Goal: Task Accomplishment & Management: Complete application form

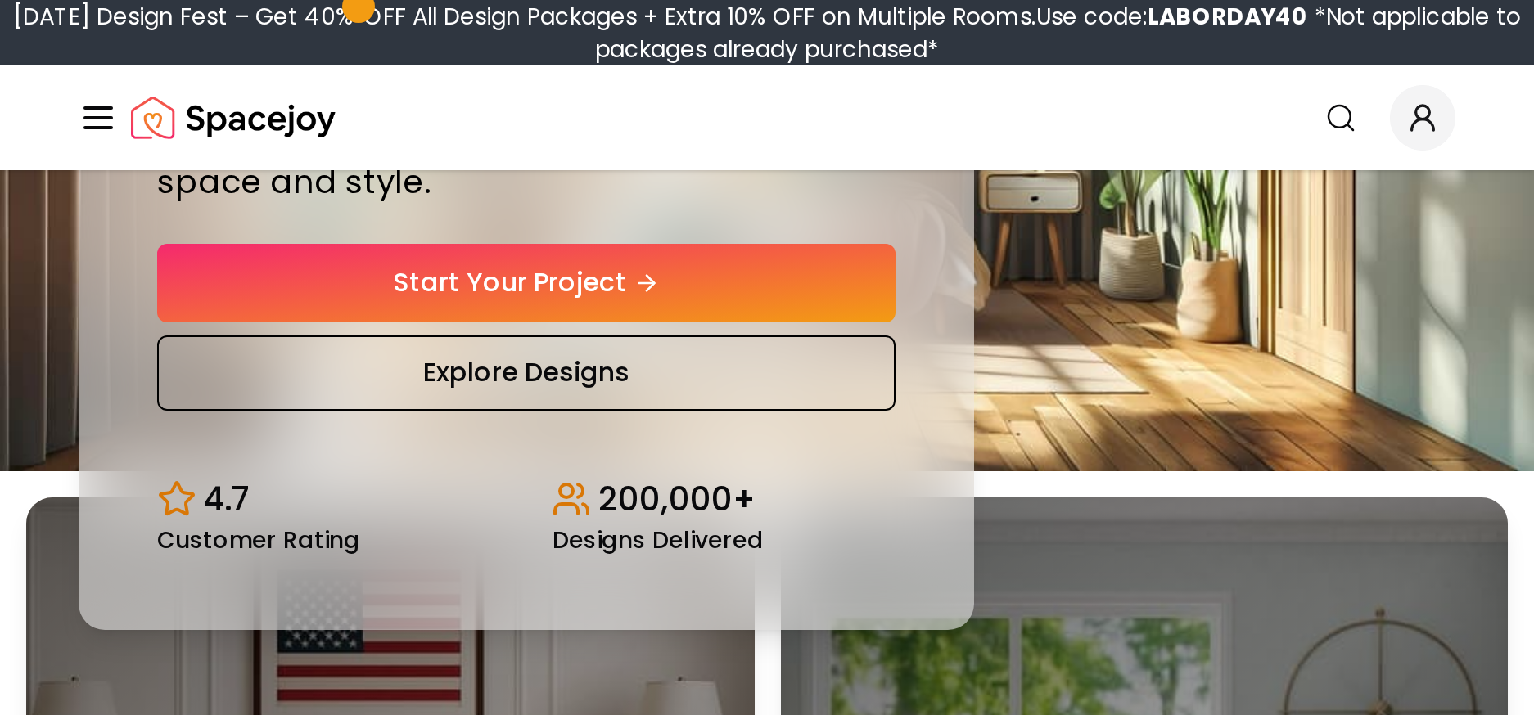
scroll to position [82, 0]
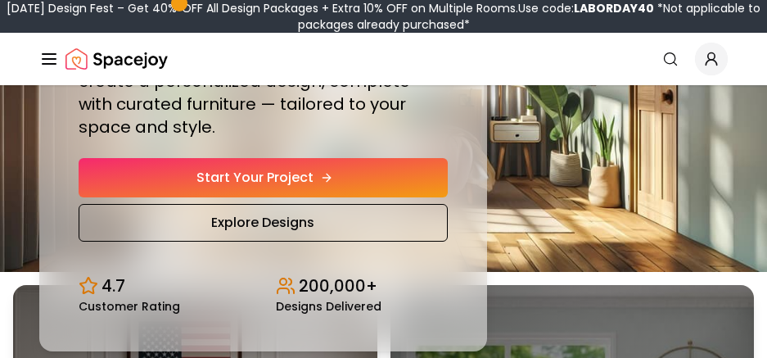
click at [295, 164] on link "Start Your Project" at bounding box center [263, 177] width 369 height 39
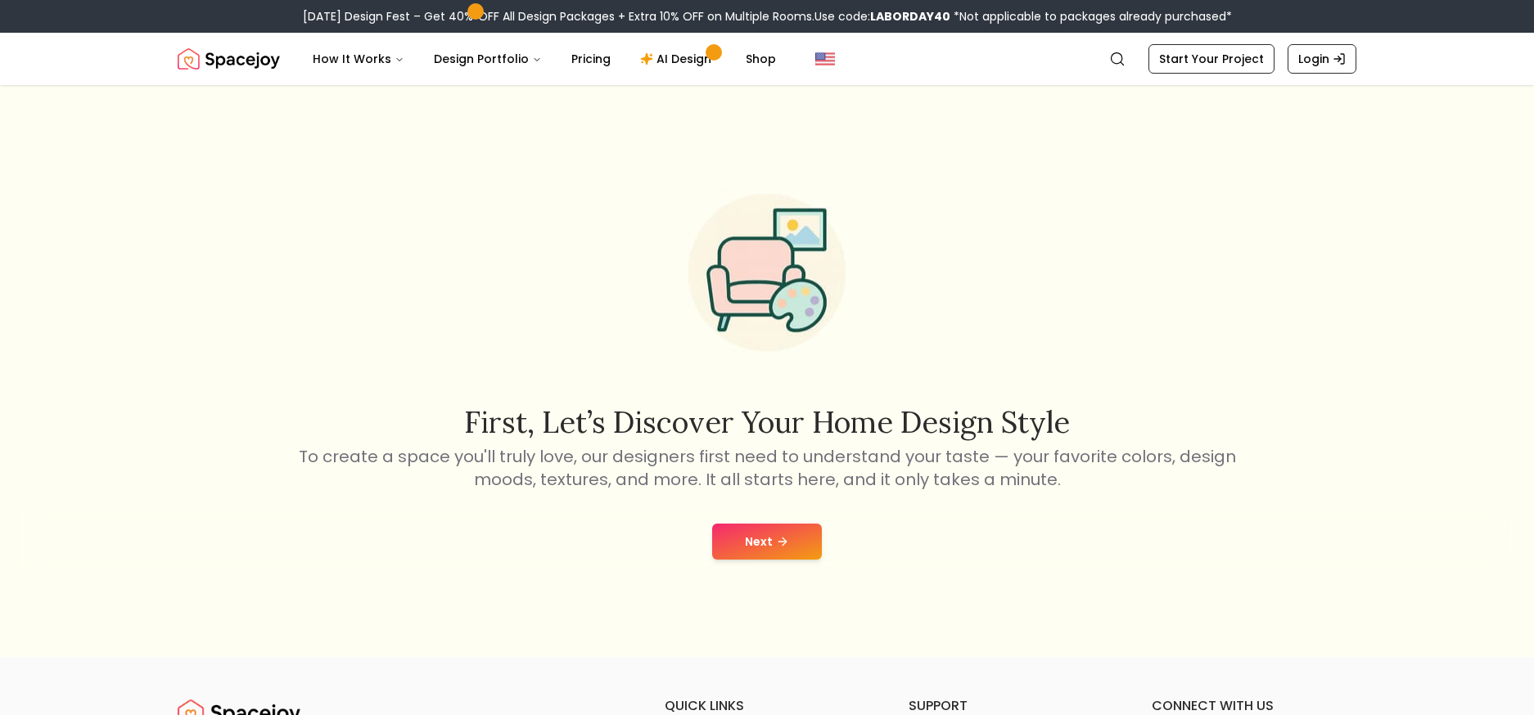
click at [766, 357] on icon at bounding box center [782, 541] width 13 height 13
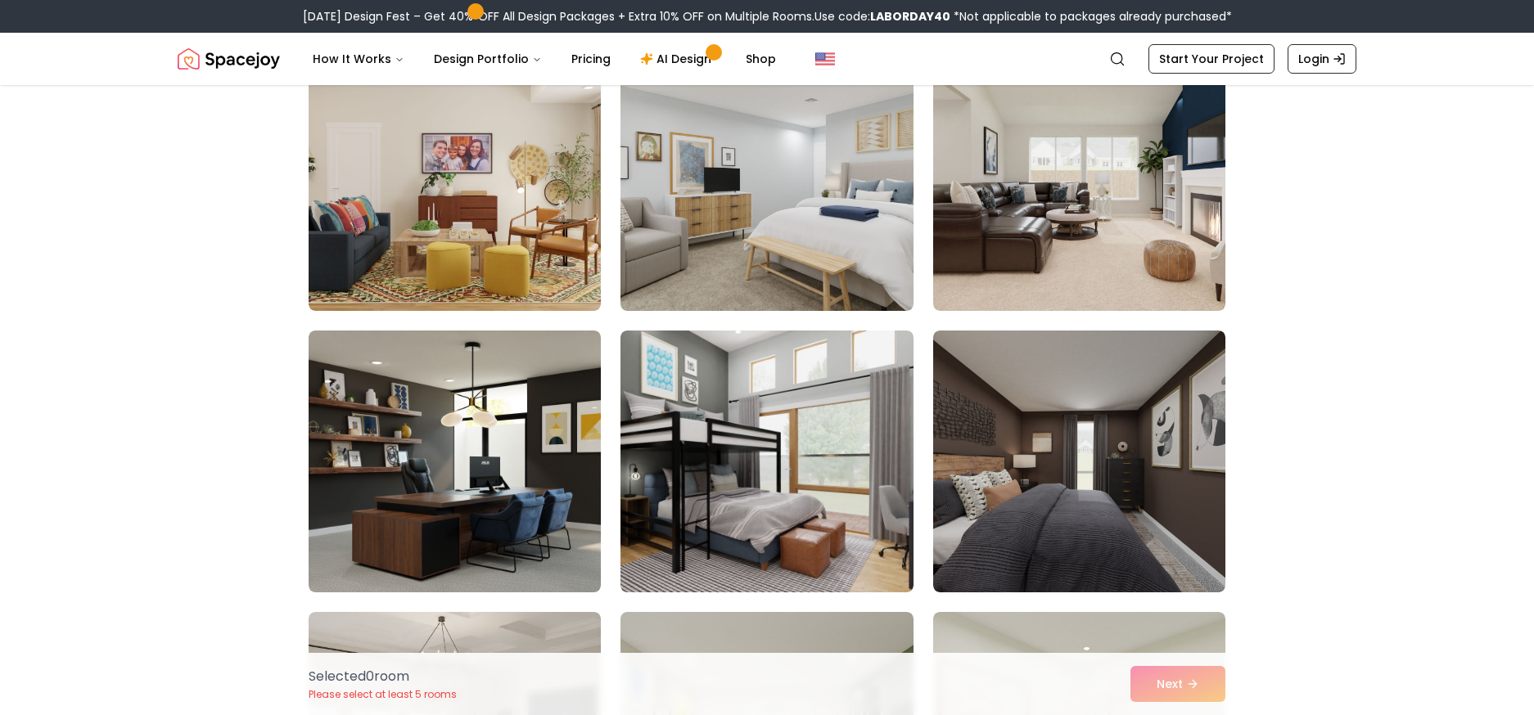
scroll to position [327, 0]
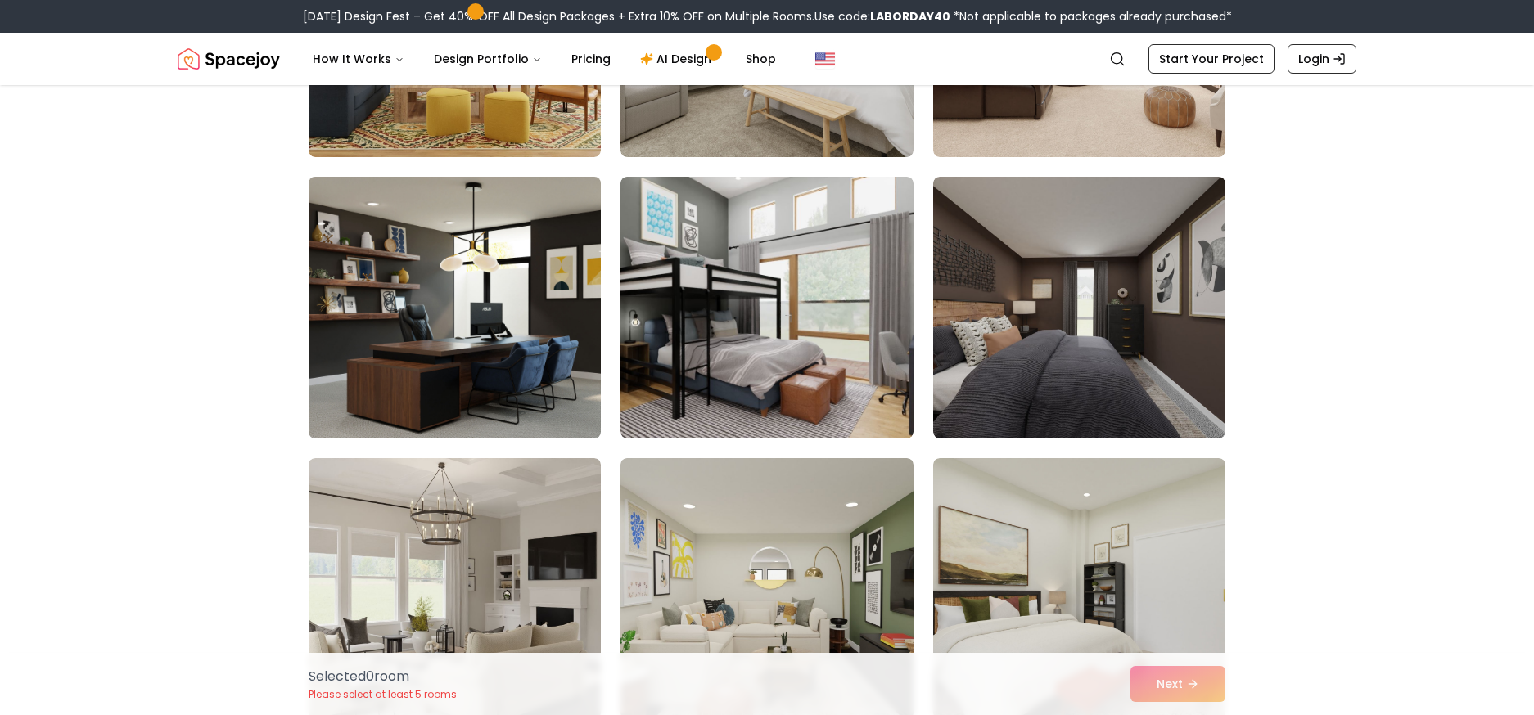
click at [391, 291] on img at bounding box center [454, 307] width 307 height 275
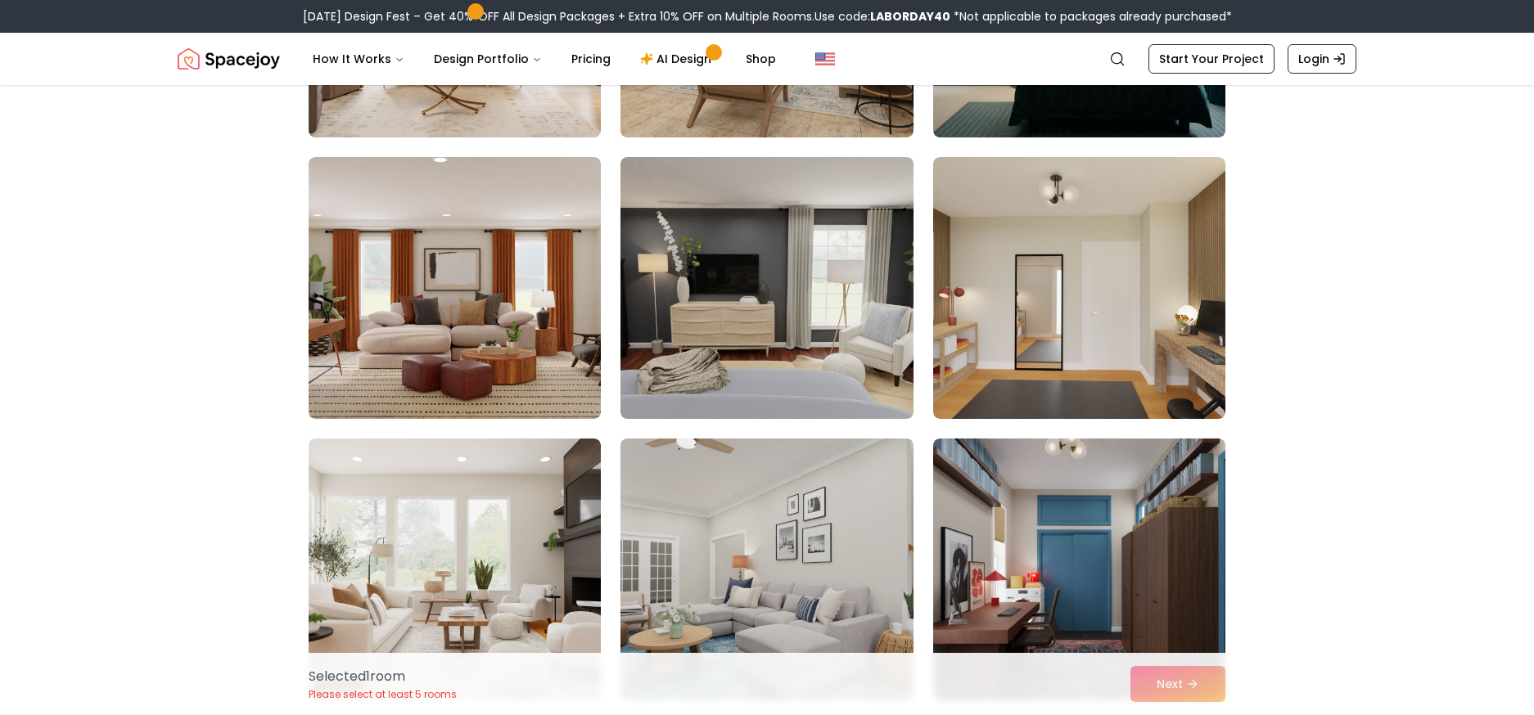
scroll to position [1637, 0]
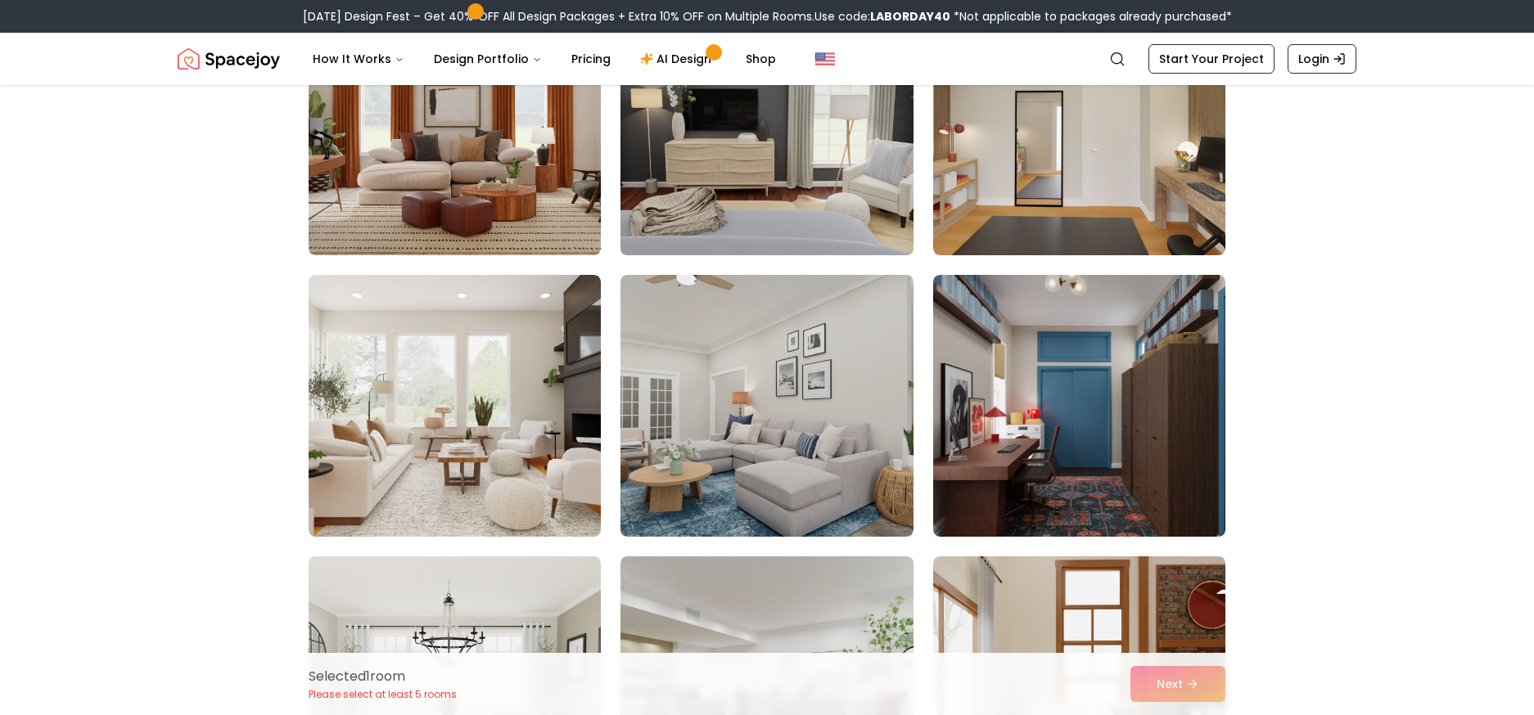
click at [766, 188] on img at bounding box center [766, 124] width 307 height 275
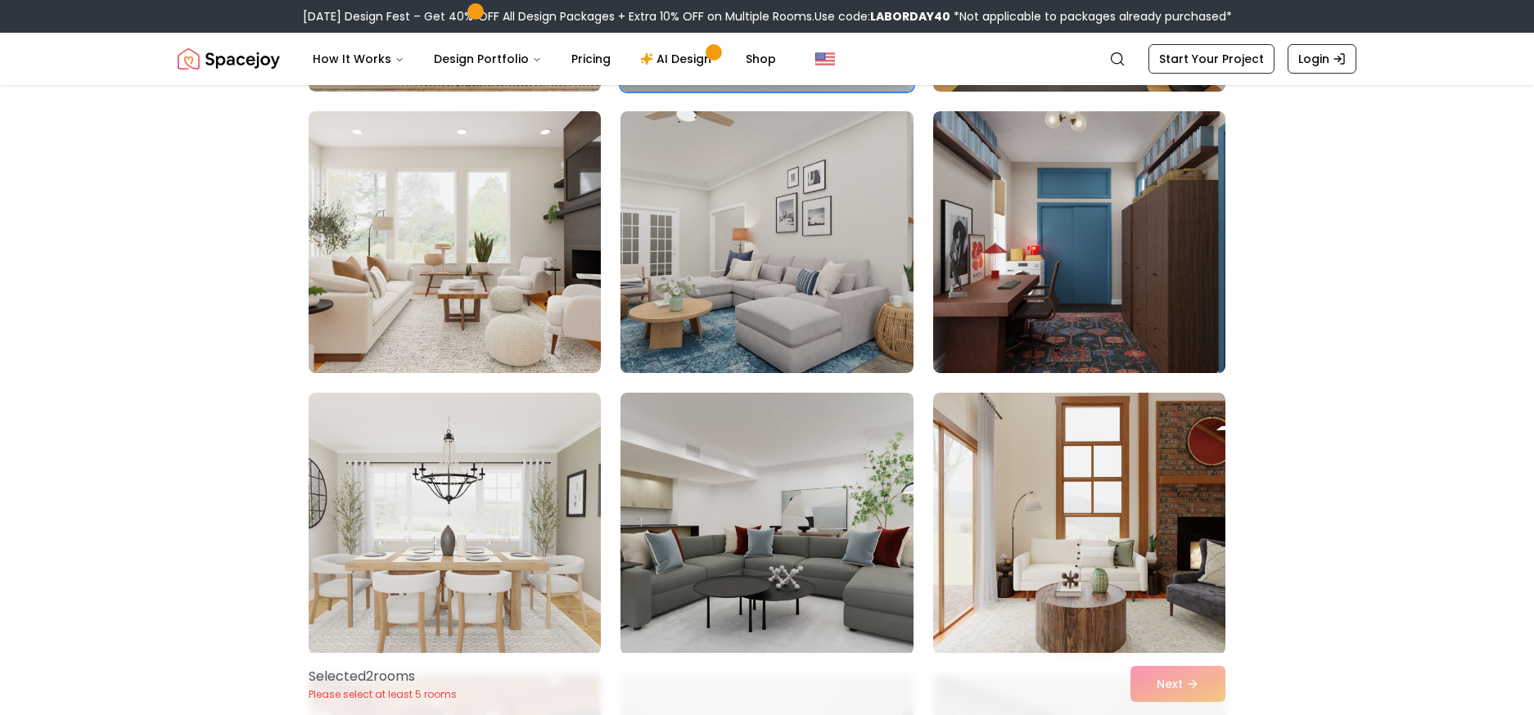
scroll to position [1964, 0]
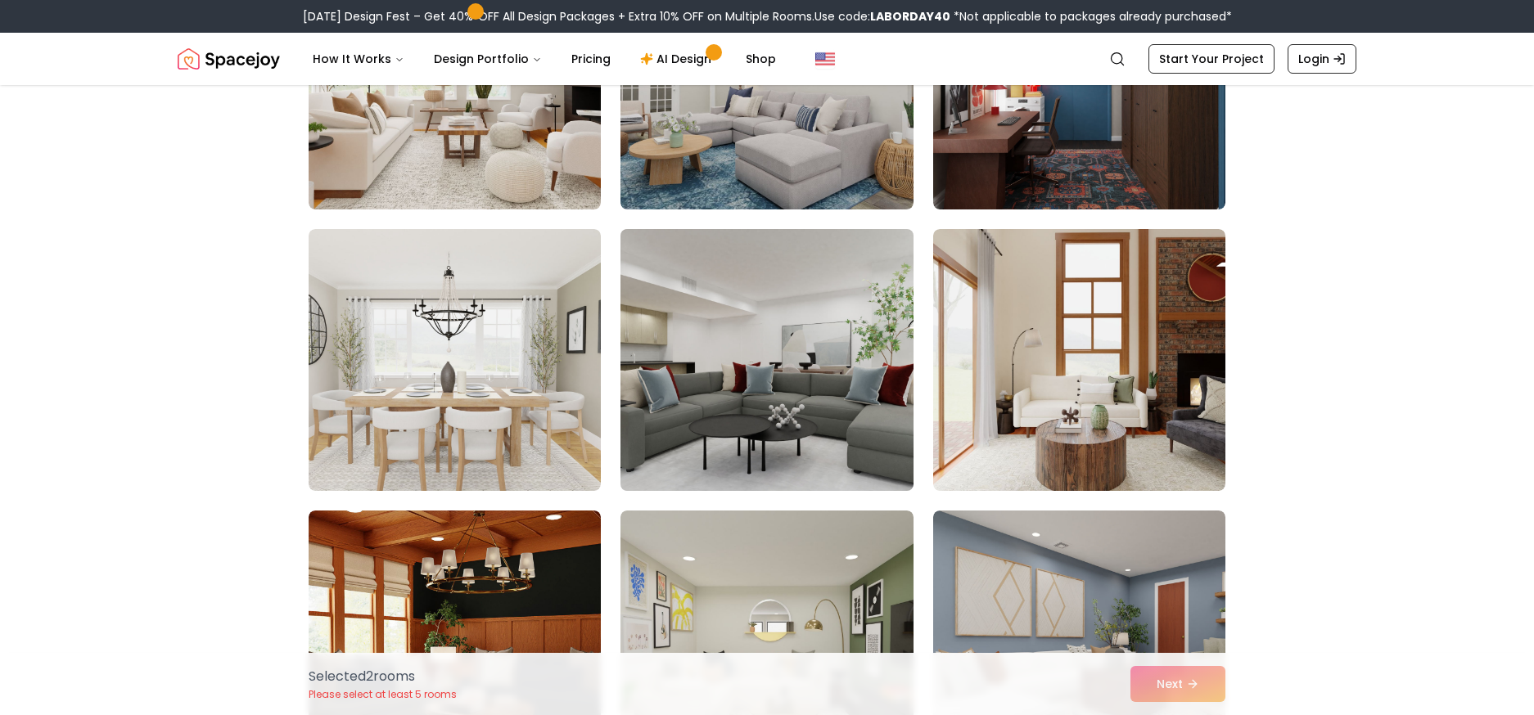
click at [766, 357] on img at bounding box center [766, 360] width 307 height 275
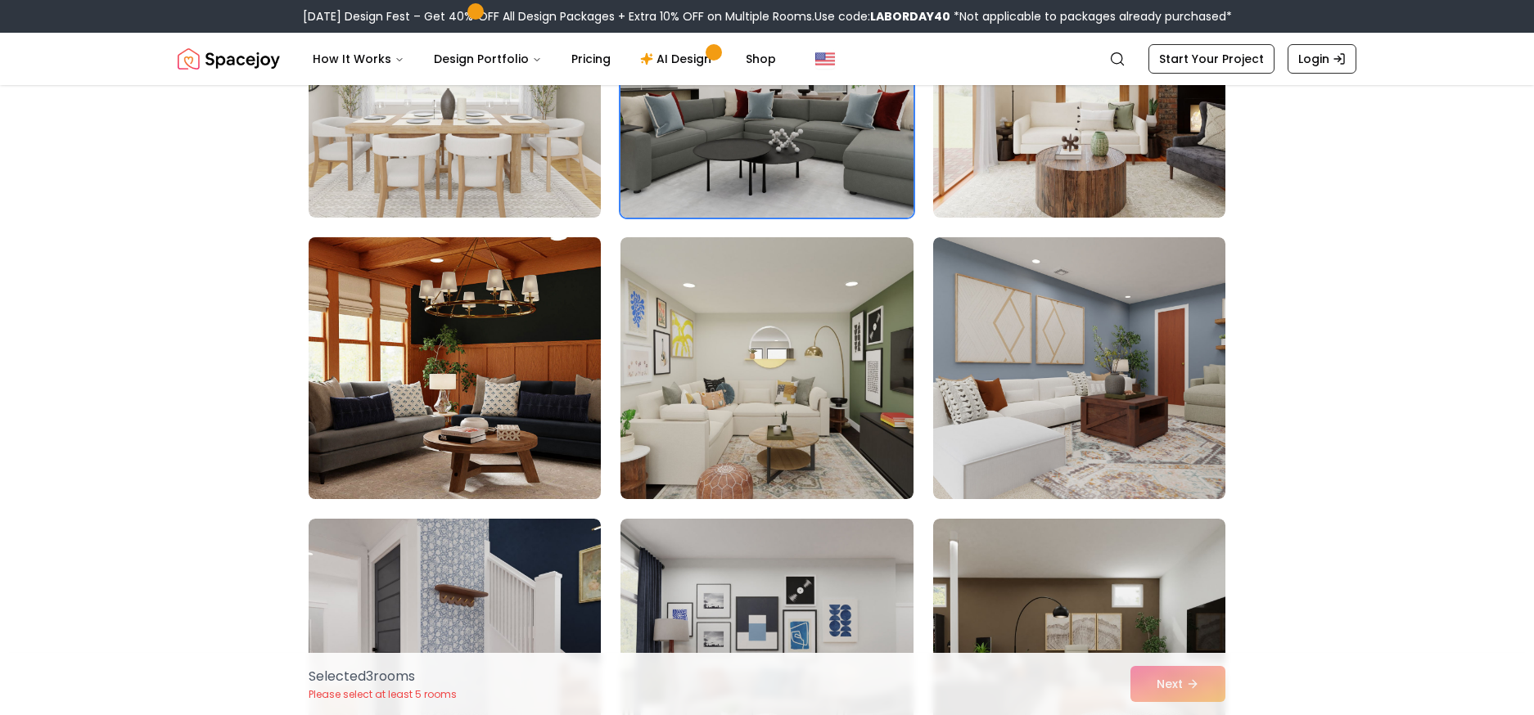
scroll to position [2292, 0]
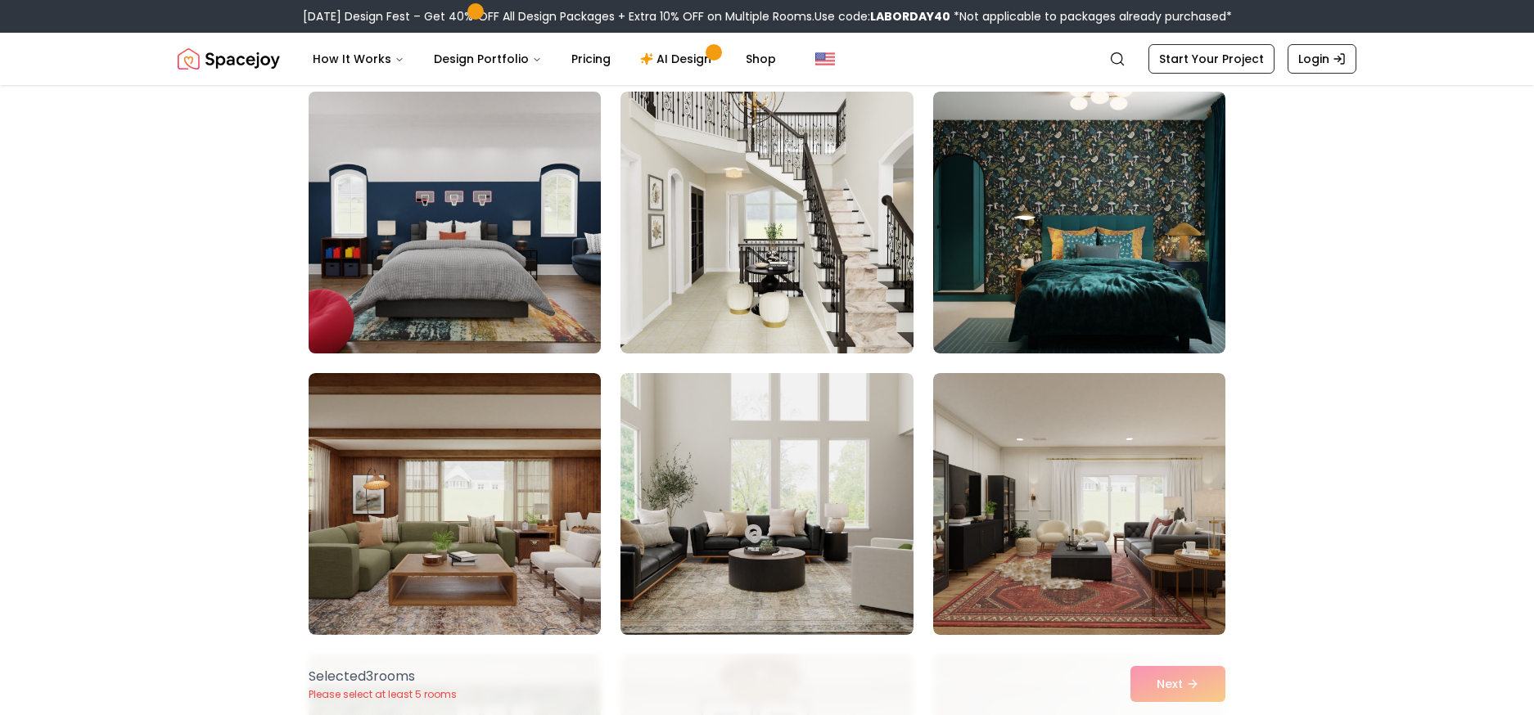
click at [484, 262] on img at bounding box center [454, 222] width 307 height 275
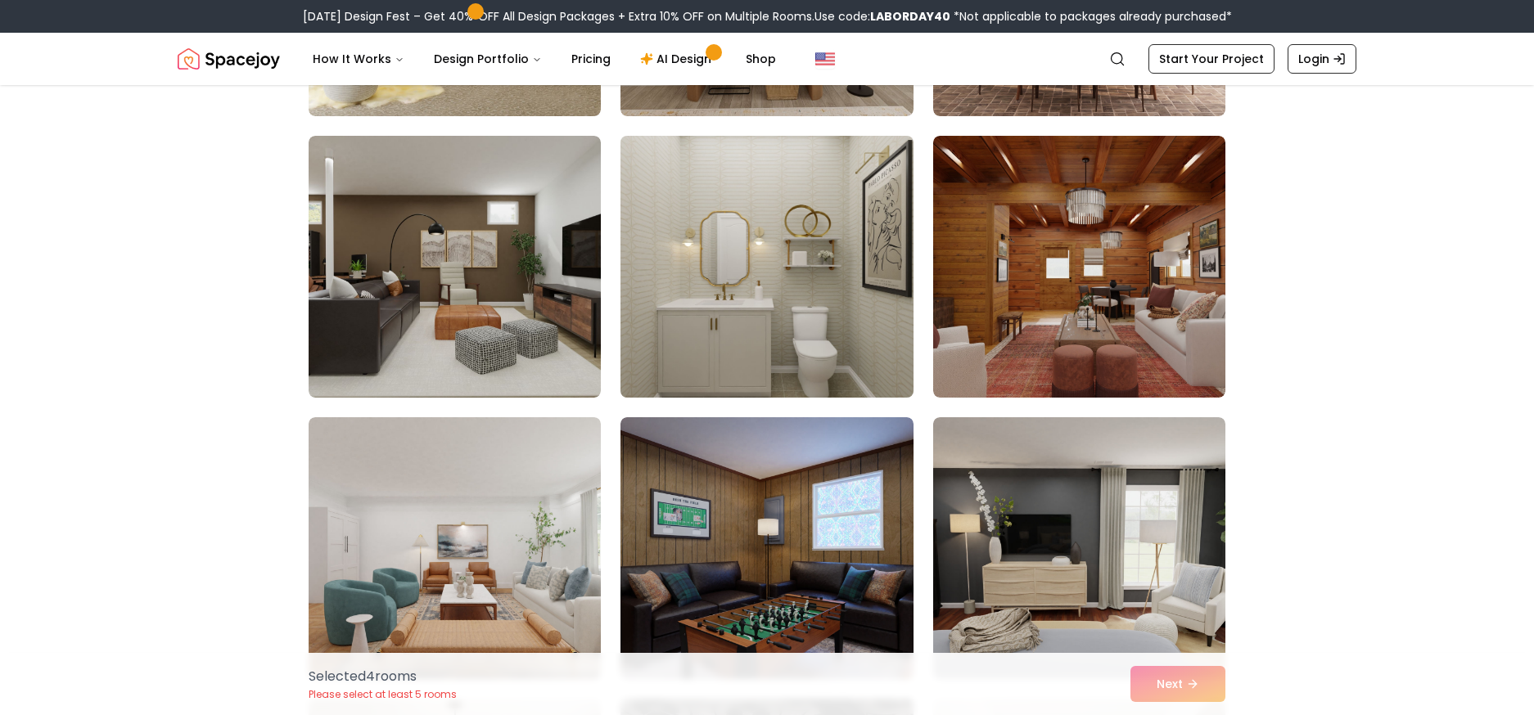
scroll to position [3765, 0]
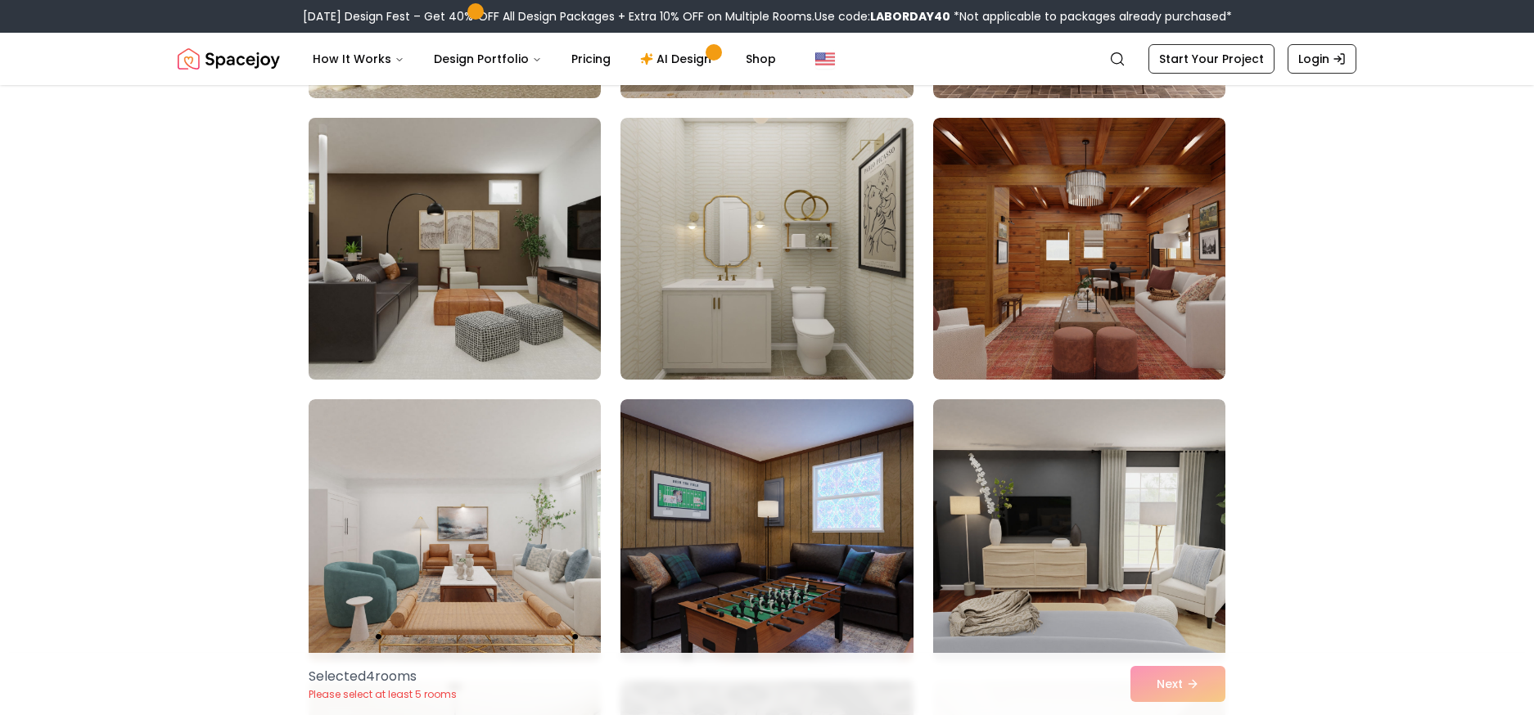
click at [527, 260] on img at bounding box center [454, 248] width 307 height 275
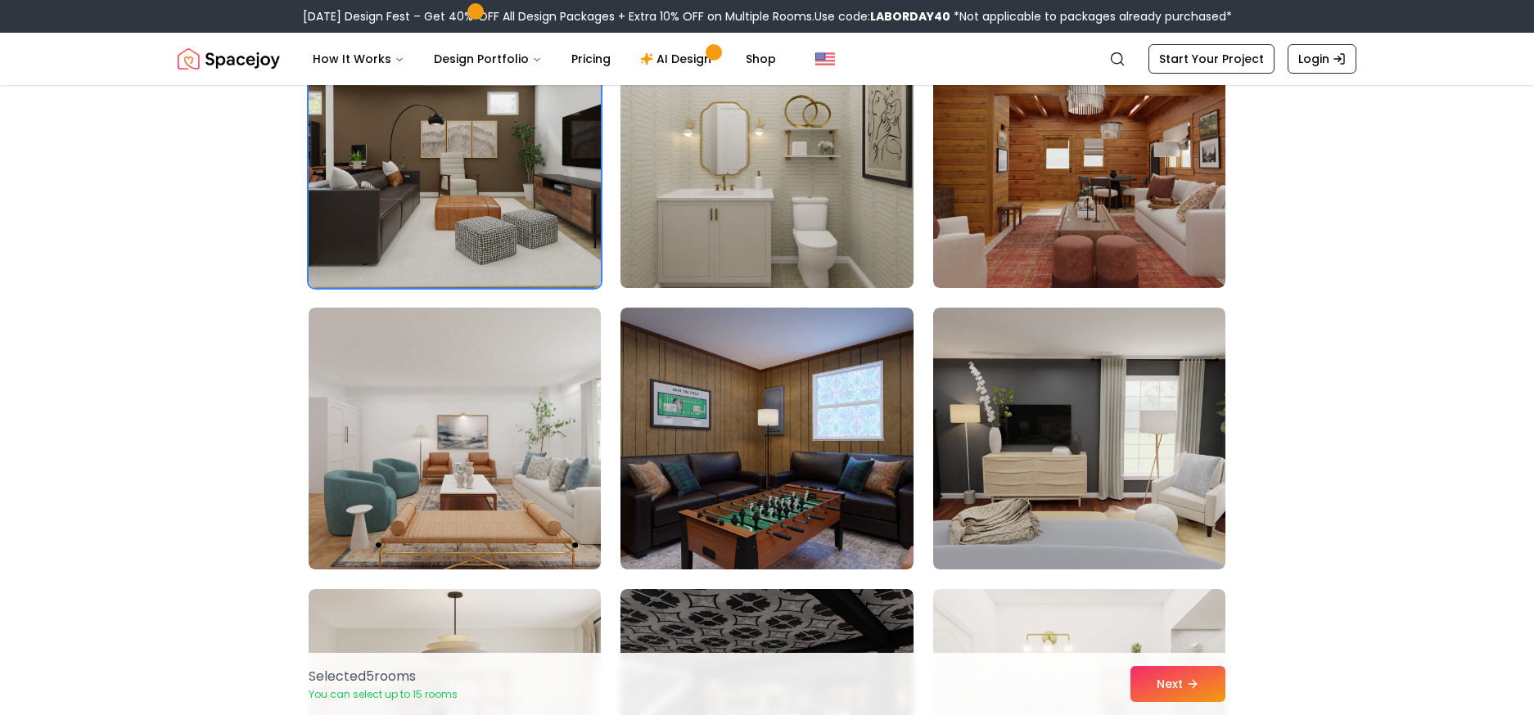
scroll to position [3928, 0]
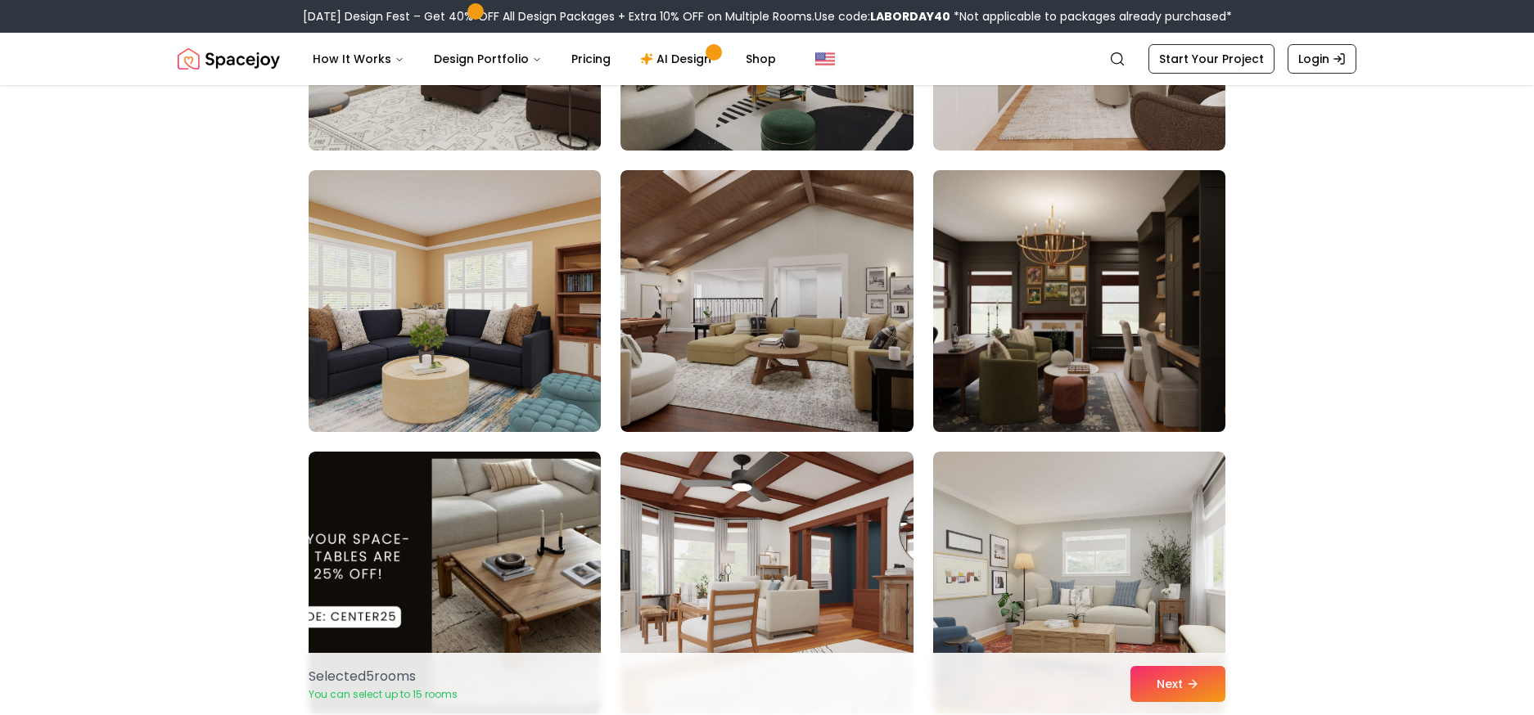
click at [766, 329] on img at bounding box center [1079, 301] width 307 height 275
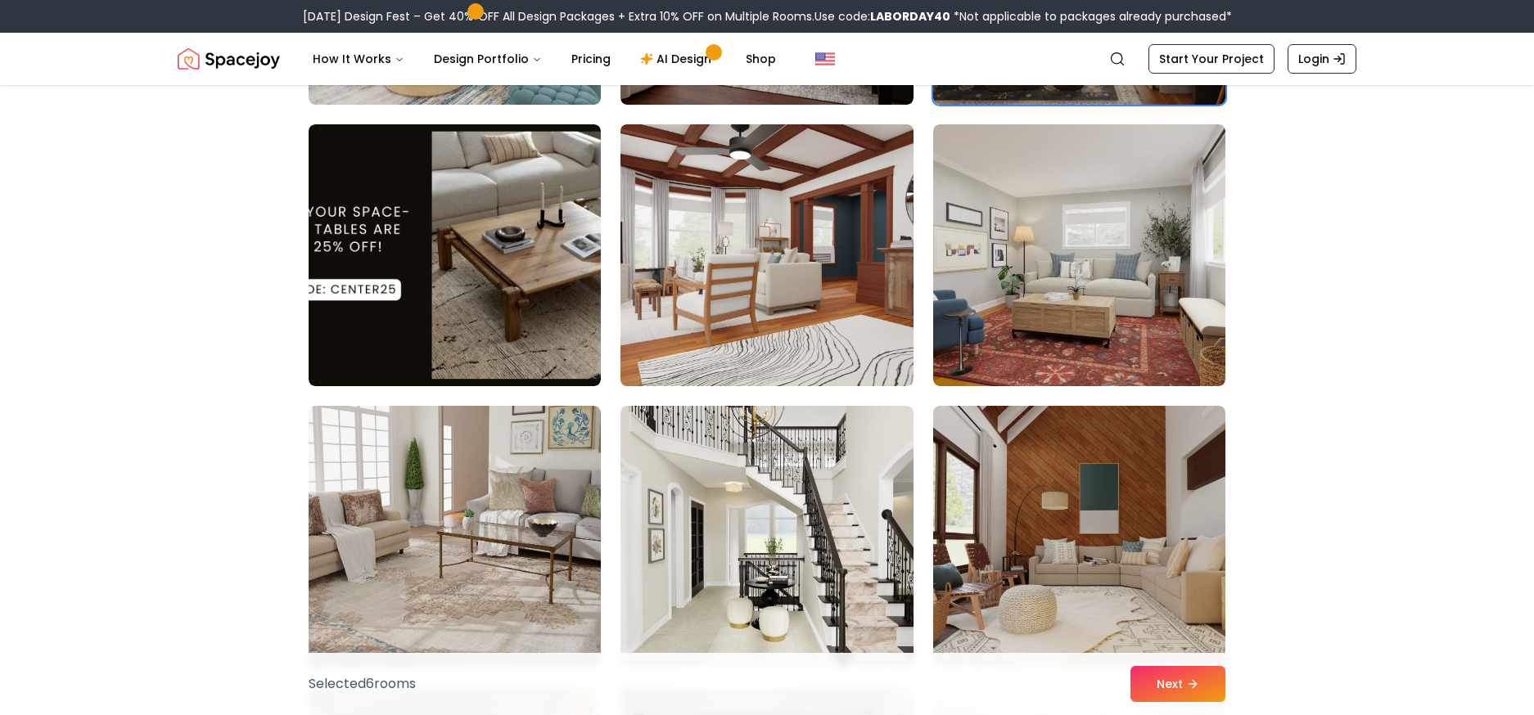
click at [759, 327] on img at bounding box center [766, 255] width 307 height 275
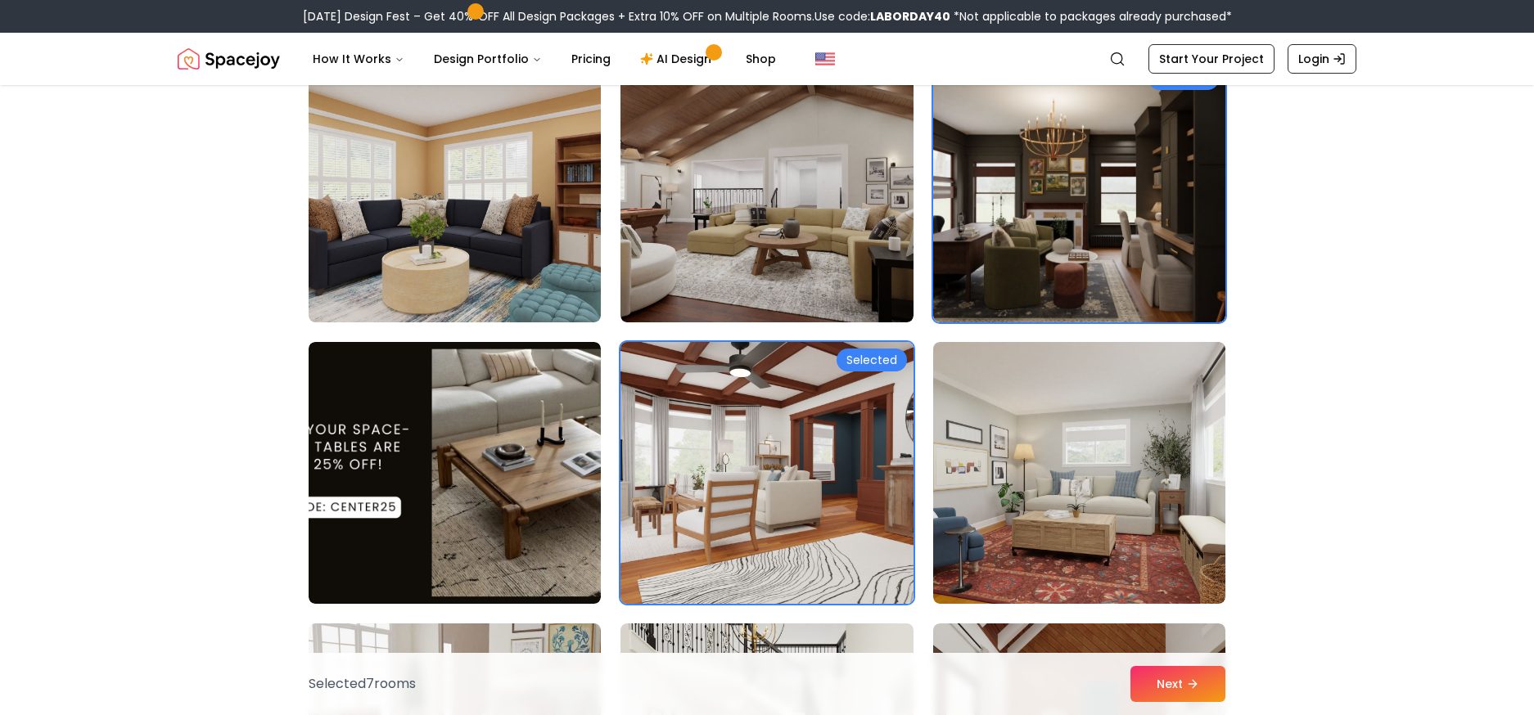
scroll to position [5401, 0]
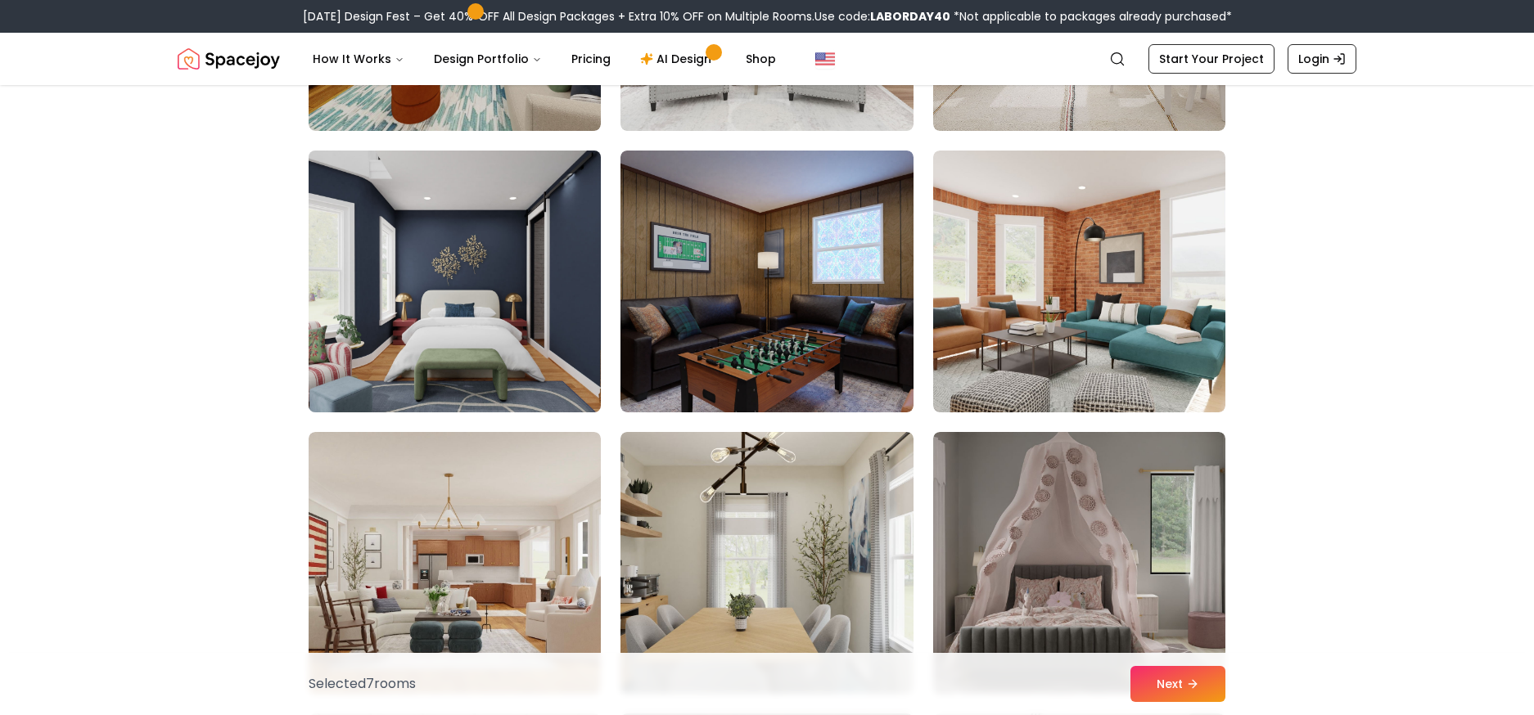
drag, startPoint x: 573, startPoint y: 319, endPoint x: 612, endPoint y: 336, distance: 42.6
click at [573, 318] on img at bounding box center [454, 281] width 307 height 275
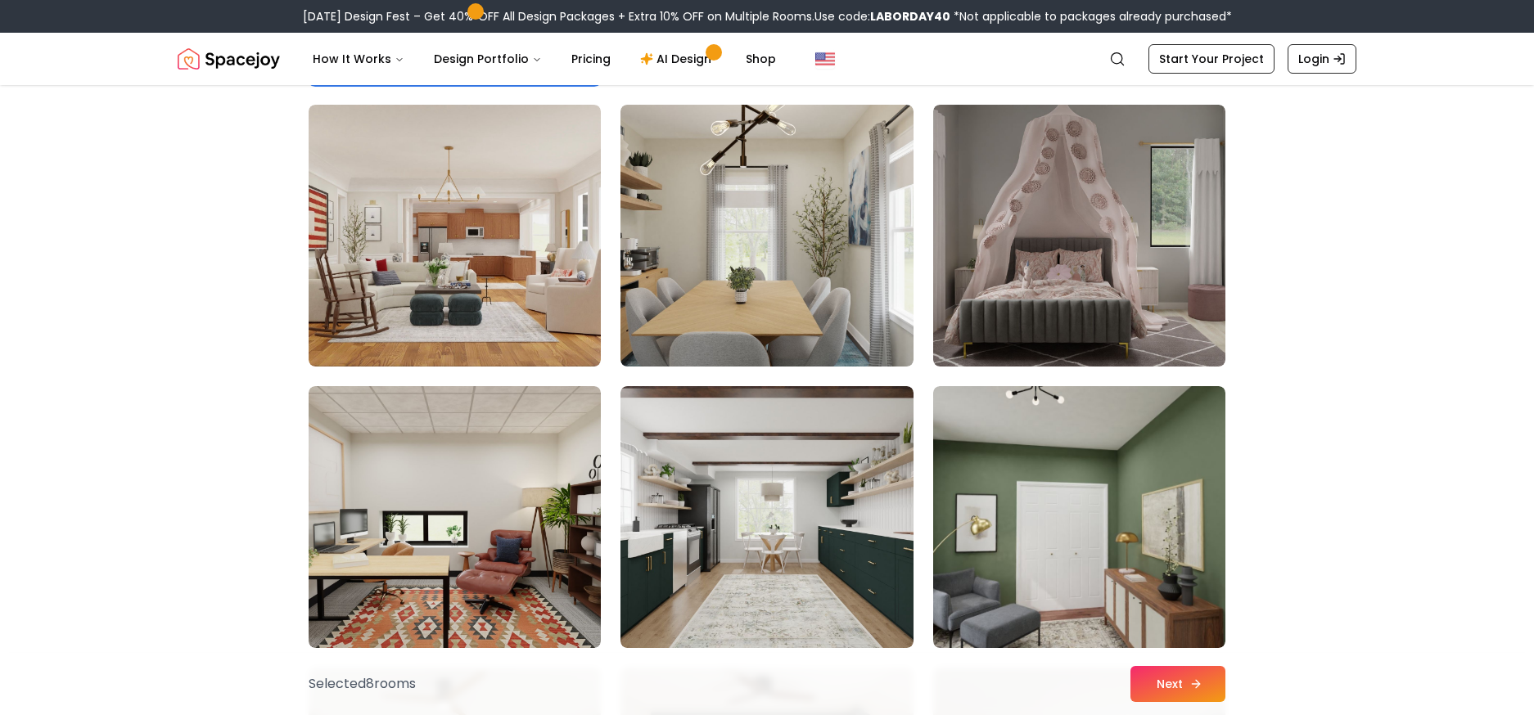
click at [766, 357] on button "Next" at bounding box center [1177, 684] width 95 height 36
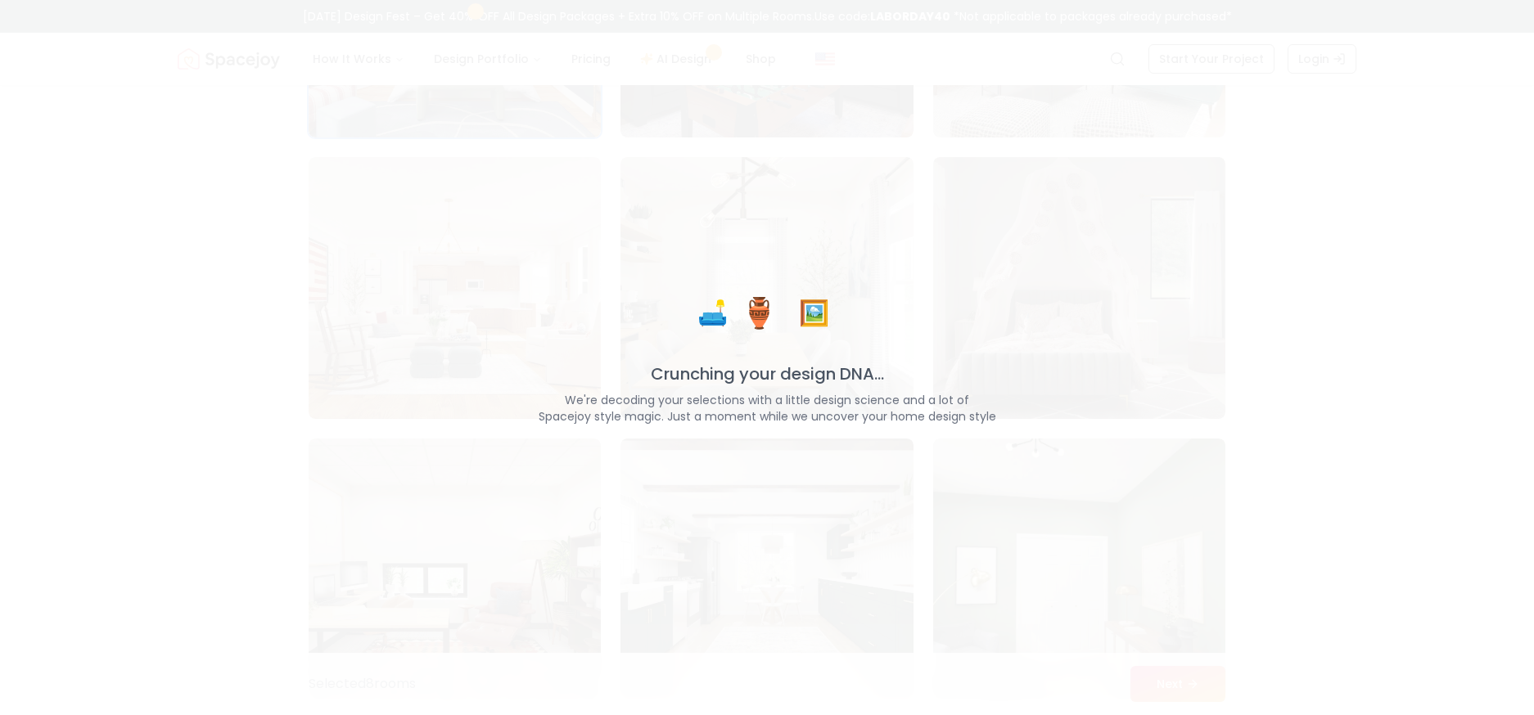
scroll to position [6927, 0]
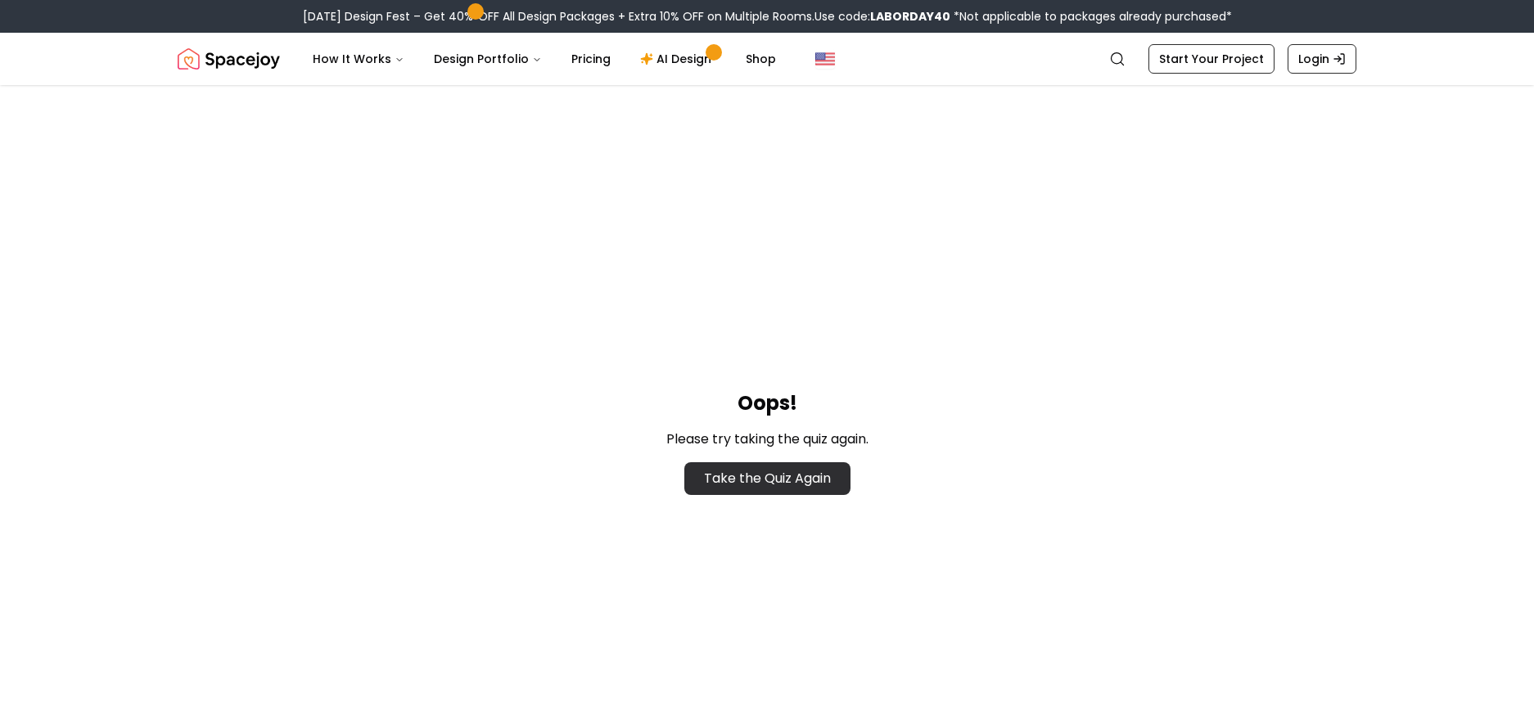
click at [794, 478] on link "Take the Quiz Again" at bounding box center [767, 478] width 166 height 33
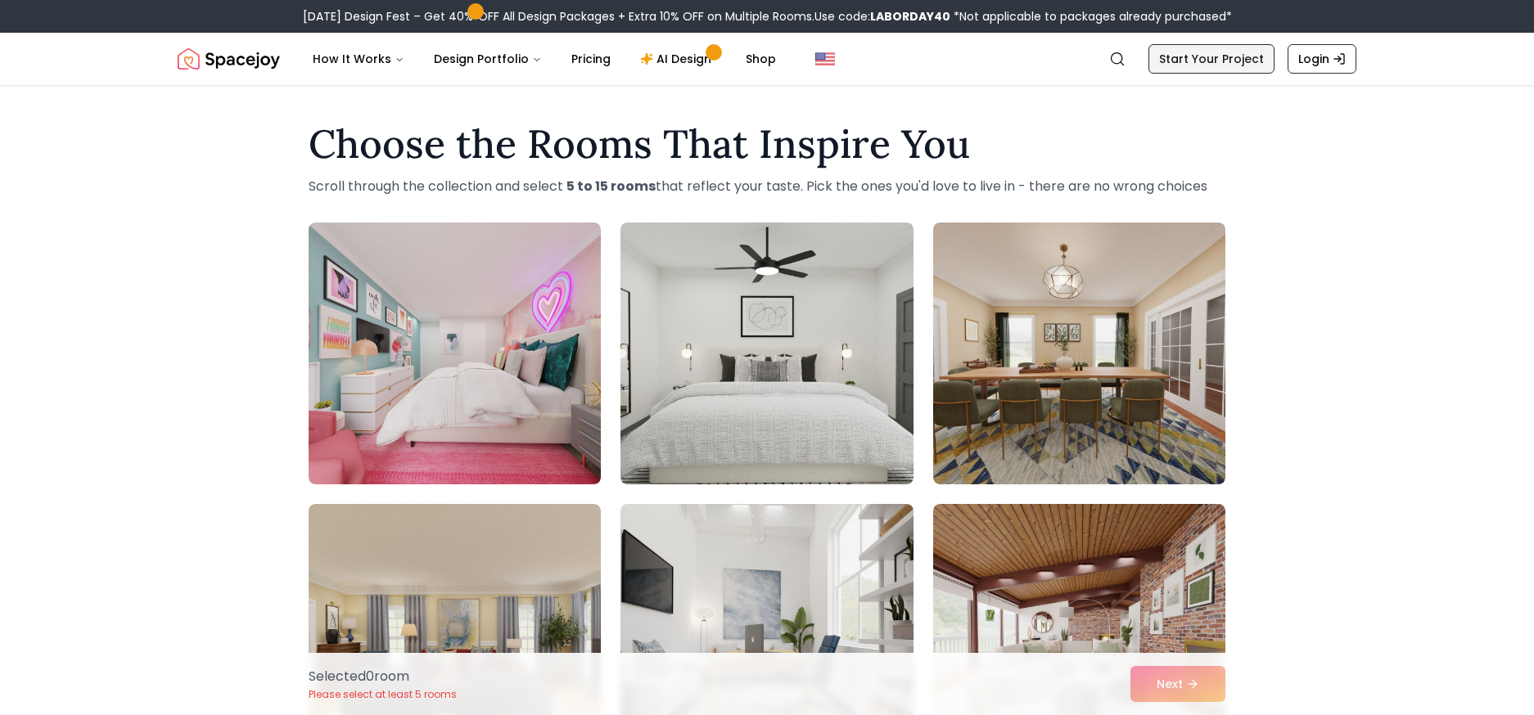
click at [1211, 62] on link "Start Your Project" at bounding box center [1211, 58] width 126 height 29
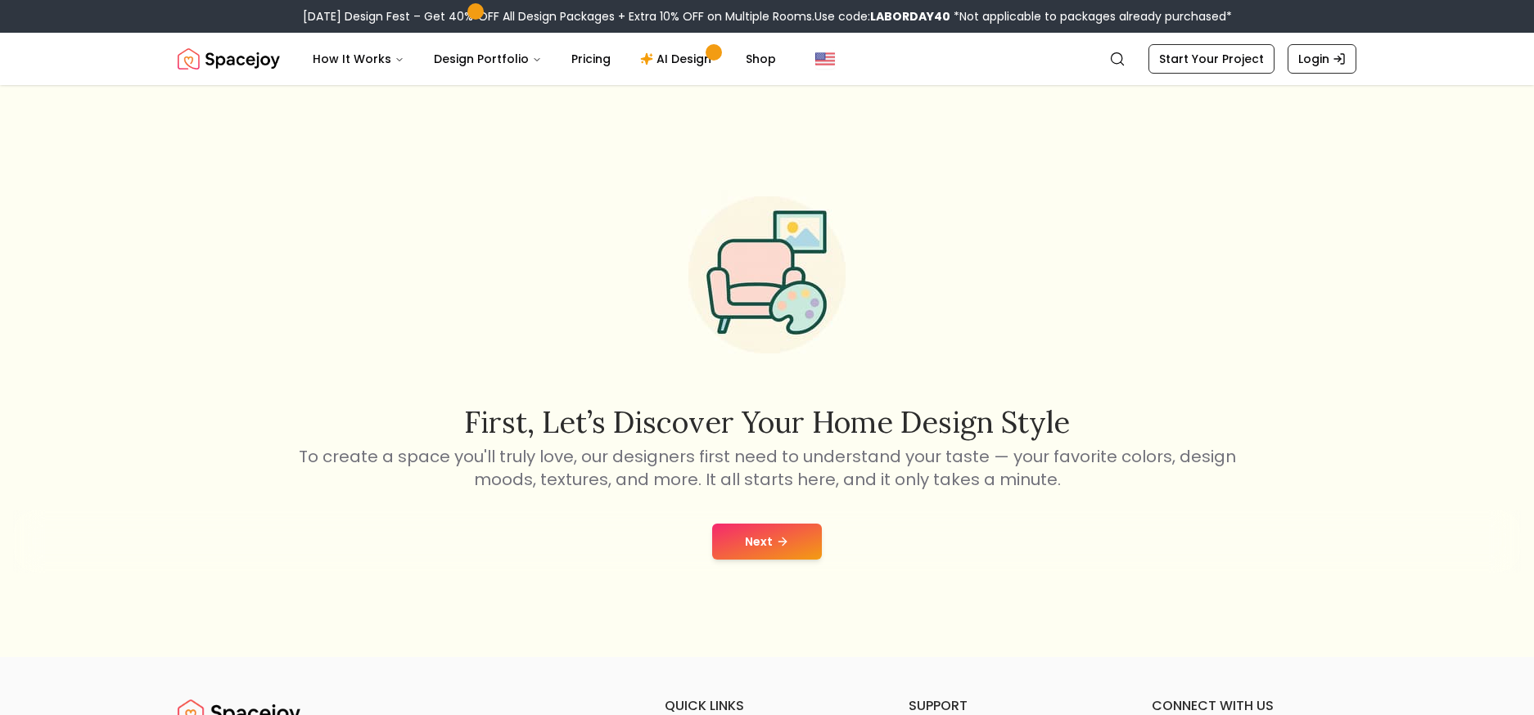
click at [763, 563] on div "Next" at bounding box center [766, 542] width 1507 height 62
click at [768, 543] on button "Next" at bounding box center [767, 542] width 110 height 36
